Goal: Task Accomplishment & Management: Complete application form

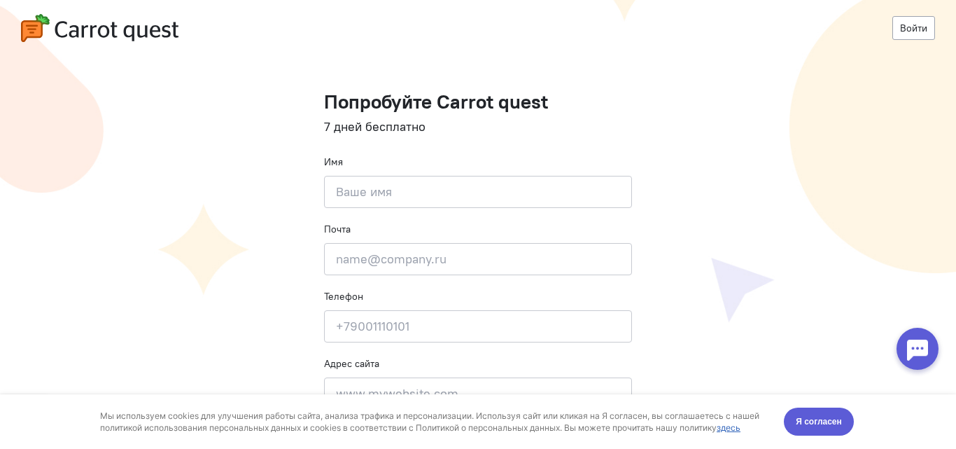
scroll to position [56, 0]
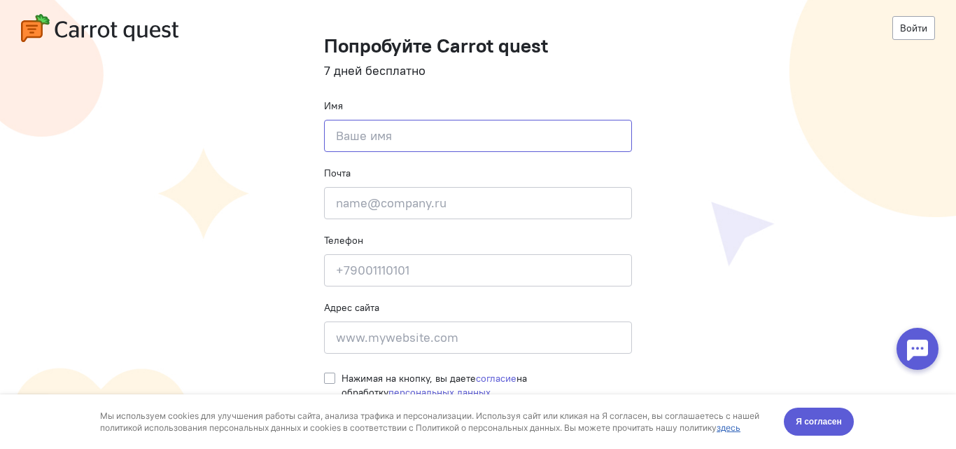
click at [480, 134] on input at bounding box center [478, 136] width 308 height 32
type input "[PERSON_NAME]"
type input "[PERSON_NAME][EMAIL_ADDRESS][DOMAIN_NAME]"
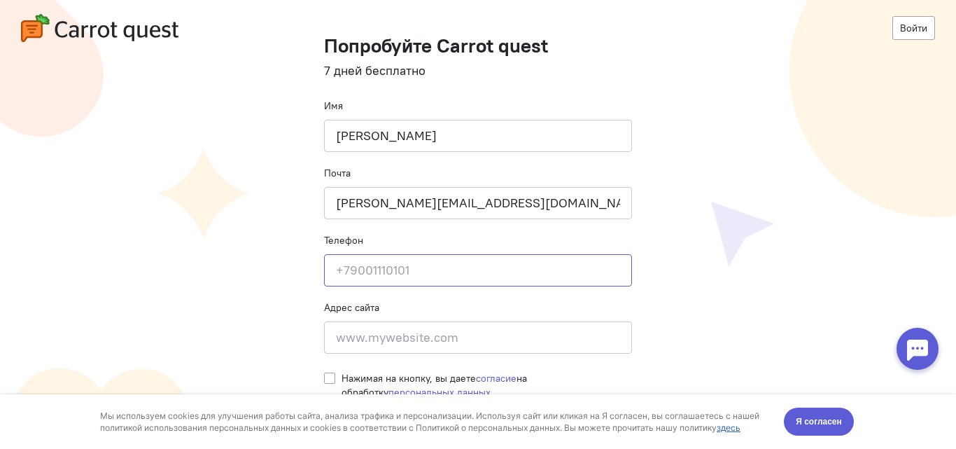
type input "[PHONE_NUMBER]"
type input "[STREET_ADDRESS]"
drag, startPoint x: 437, startPoint y: 137, endPoint x: 368, endPoint y: 163, distance: 74.2
click at [368, 163] on form "Попробуйте Carrot quest 7 дней бесплатно Имя [PERSON_NAME] Почта [PERSON_NAME][…" at bounding box center [478, 242] width 308 height 414
type input "Рашад"
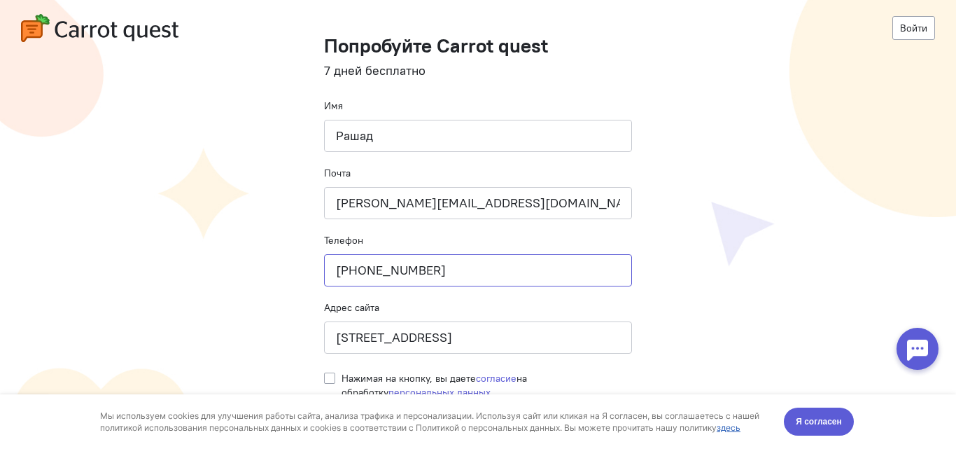
drag, startPoint x: 447, startPoint y: 270, endPoint x: 353, endPoint y: 278, distance: 94.8
click at [353, 278] on input "[PHONE_NUMBER]" at bounding box center [478, 270] width 308 height 32
type input "[PHONE_NUMBER]"
click at [689, 237] on cq-registration "Войти Попробуйте Carrot quest 7 дней бесплатно Имя Рашад Почта [PERSON_NAME][EM…" at bounding box center [478, 196] width 956 height 505
drag, startPoint x: 449, startPoint y: 344, endPoint x: 316, endPoint y: 344, distance: 133.0
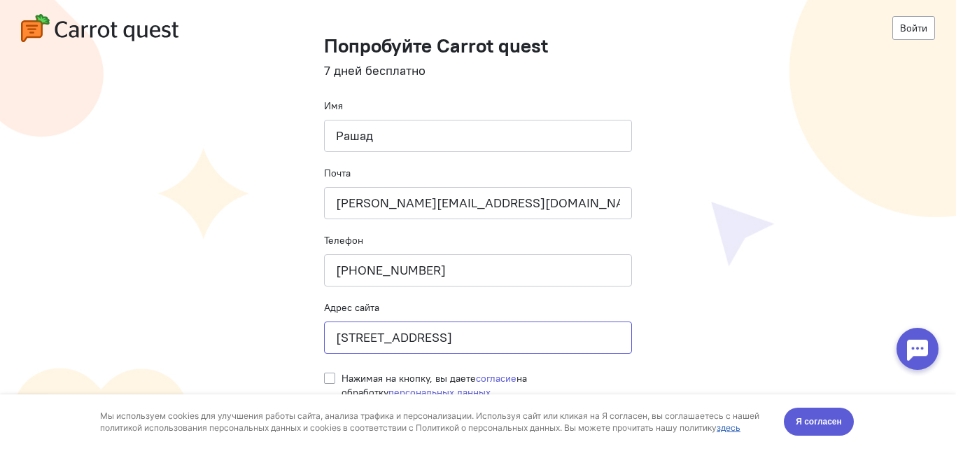
click at [316, 344] on cq-registration "Войти Попробуйте Carrot quest 7 дней бесплатно Имя Рашад Почта [PERSON_NAME][EM…" at bounding box center [478, 196] width 956 height 505
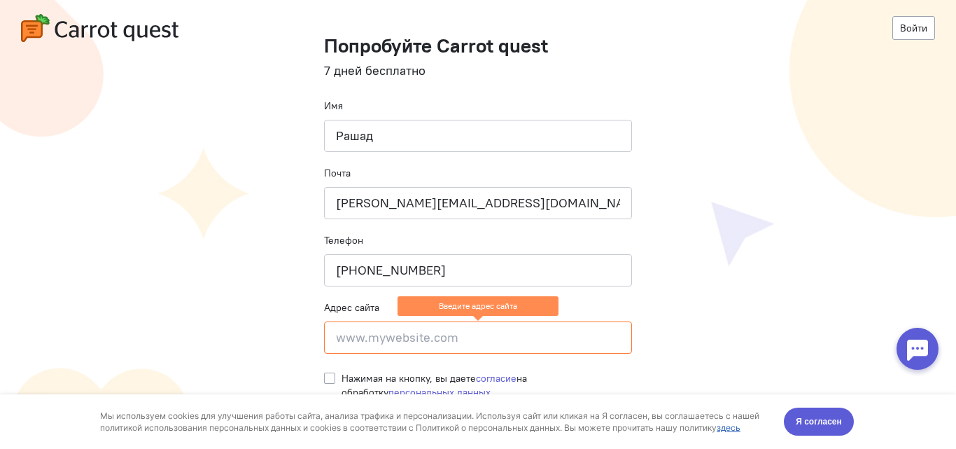
click at [808, 438] on div "Мы используем cookies для улучшения работы сайта, анализа трафика и персонализа…" at bounding box center [478, 421] width 784 height 55
click at [809, 422] on span "Я согласен" at bounding box center [819, 421] width 46 height 14
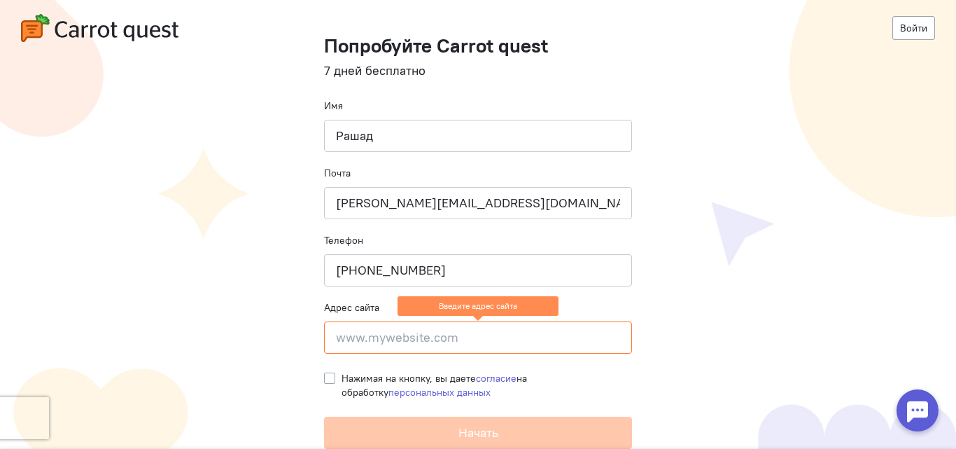
drag, startPoint x: 320, startPoint y: 379, endPoint x: 337, endPoint y: 379, distance: 17.5
click at [342, 379] on label "Нажимая на кнопку, вы даете согласие на обработку персональных данных" at bounding box center [487, 385] width 291 height 28
click at [324, 379] on input "Нажимая на кнопку, вы даете согласие на обработку персональных данных" at bounding box center [329, 377] width 11 height 13
checkbox input "true"
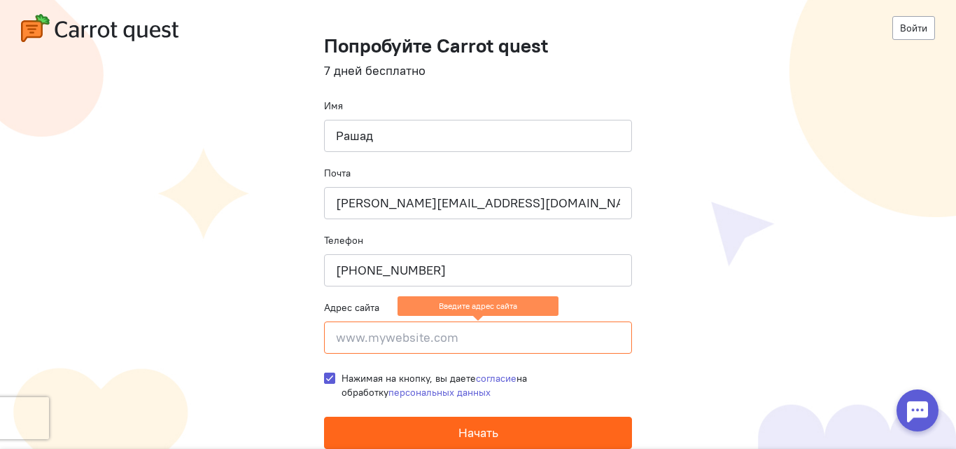
click at [459, 433] on span "Начать" at bounding box center [479, 432] width 40 height 16
